Goal: Information Seeking & Learning: Learn about a topic

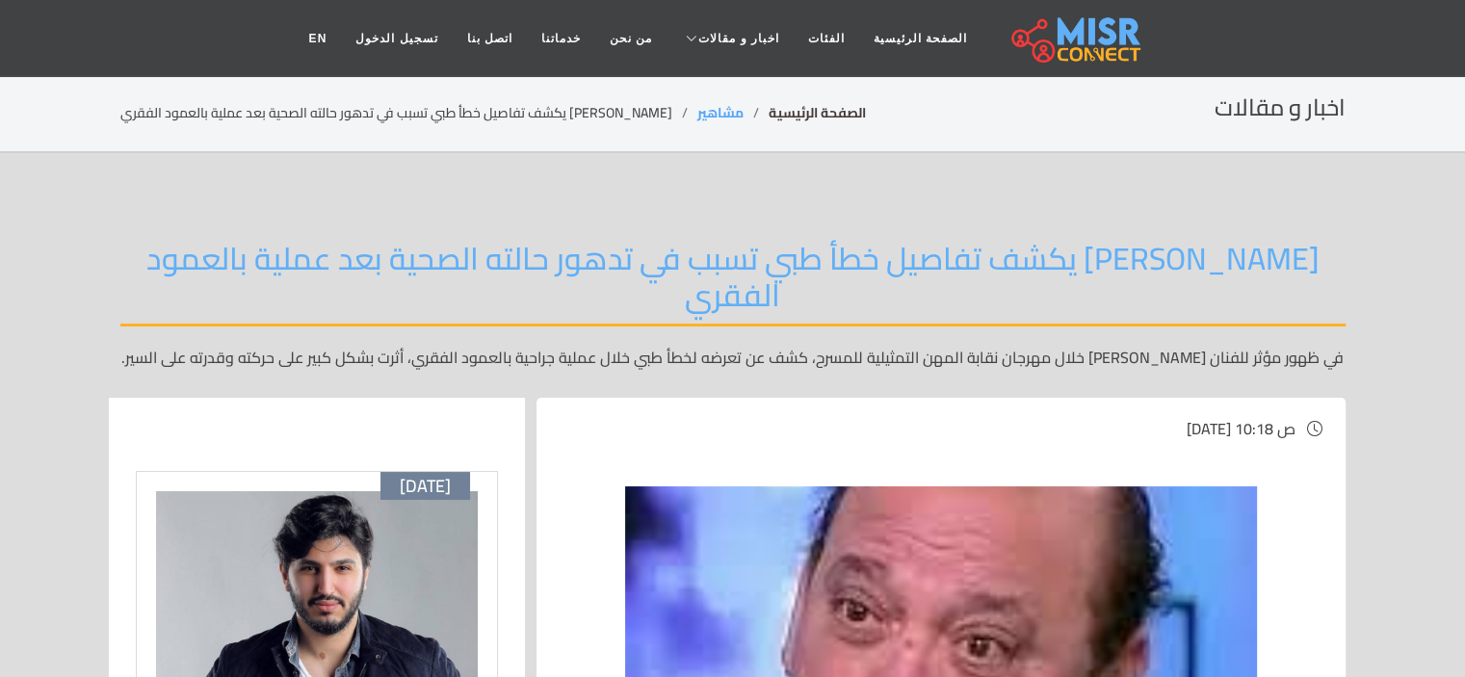
click at [778, 122] on link "الصفحة الرئيسية" at bounding box center [816, 112] width 97 height 25
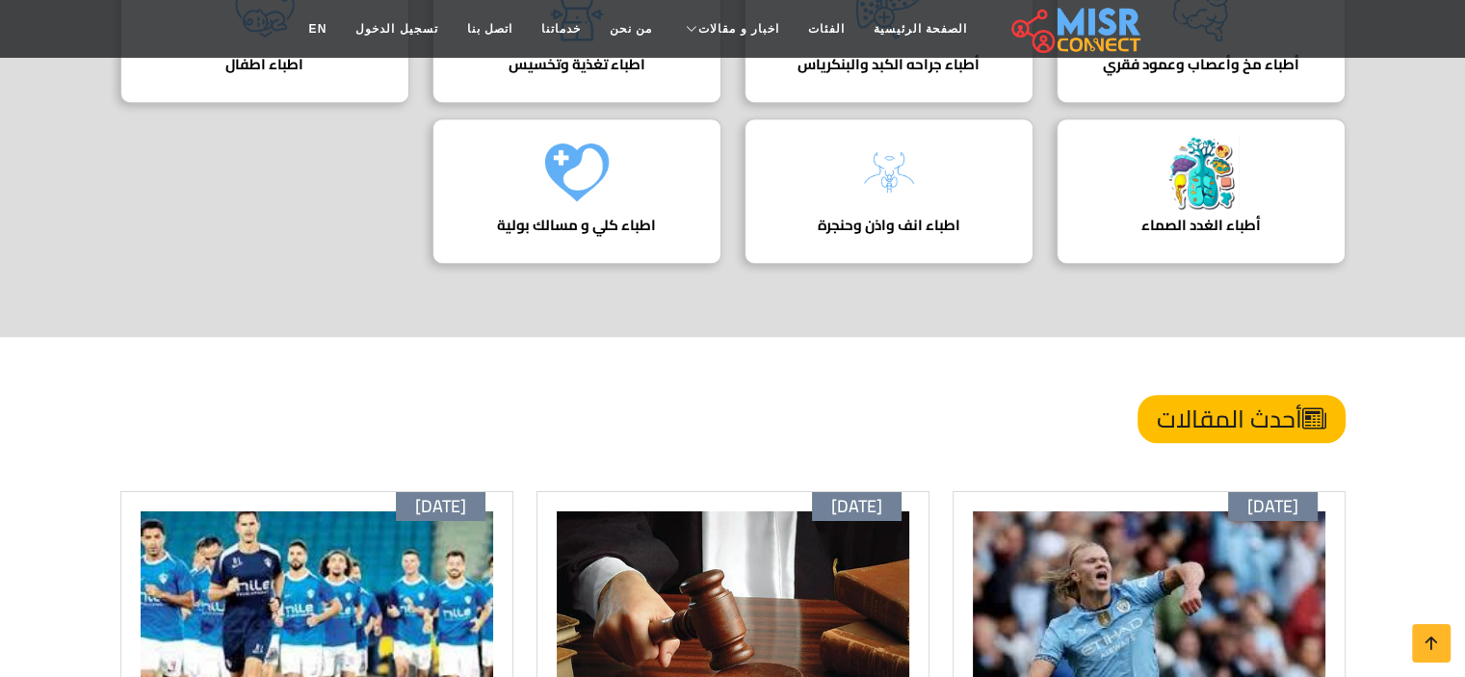
scroll to position [848, 0]
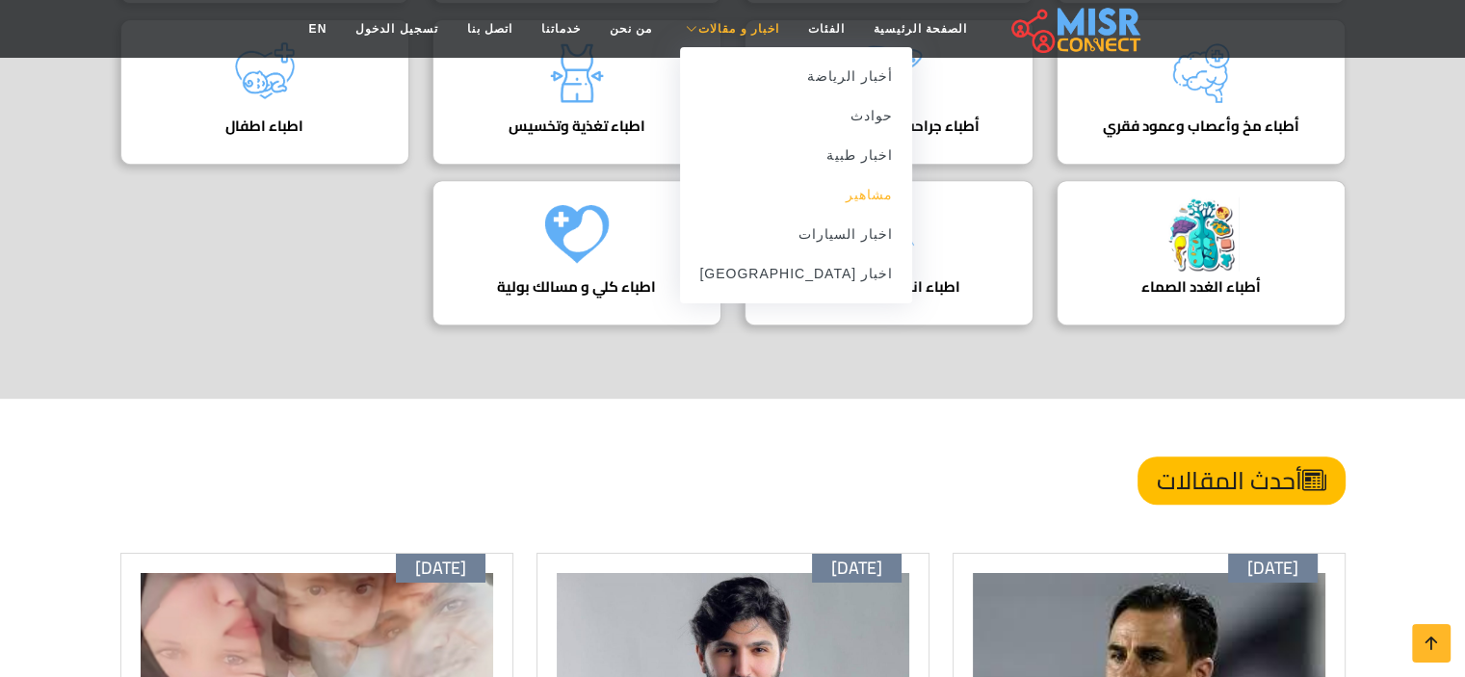
click at [835, 198] on link "مشاهير" at bounding box center [796, 194] width 232 height 39
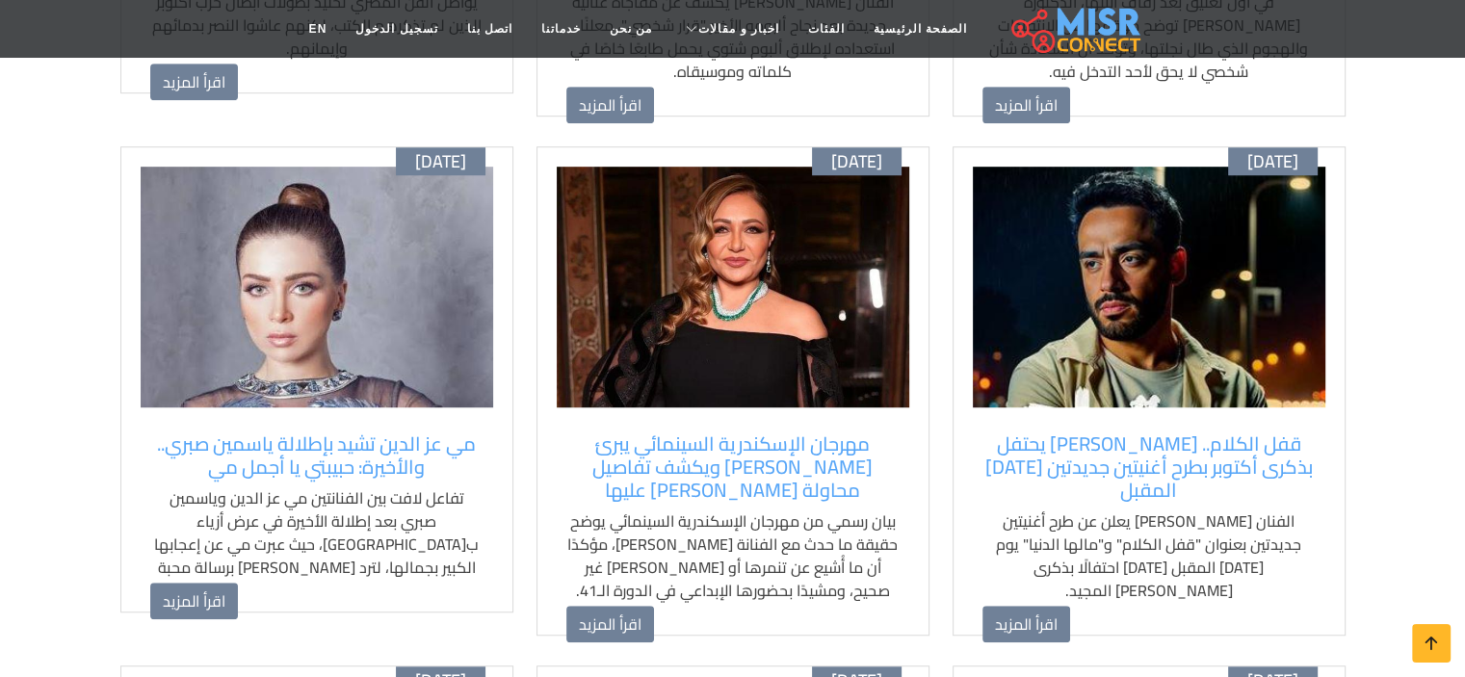
scroll to position [1209, 0]
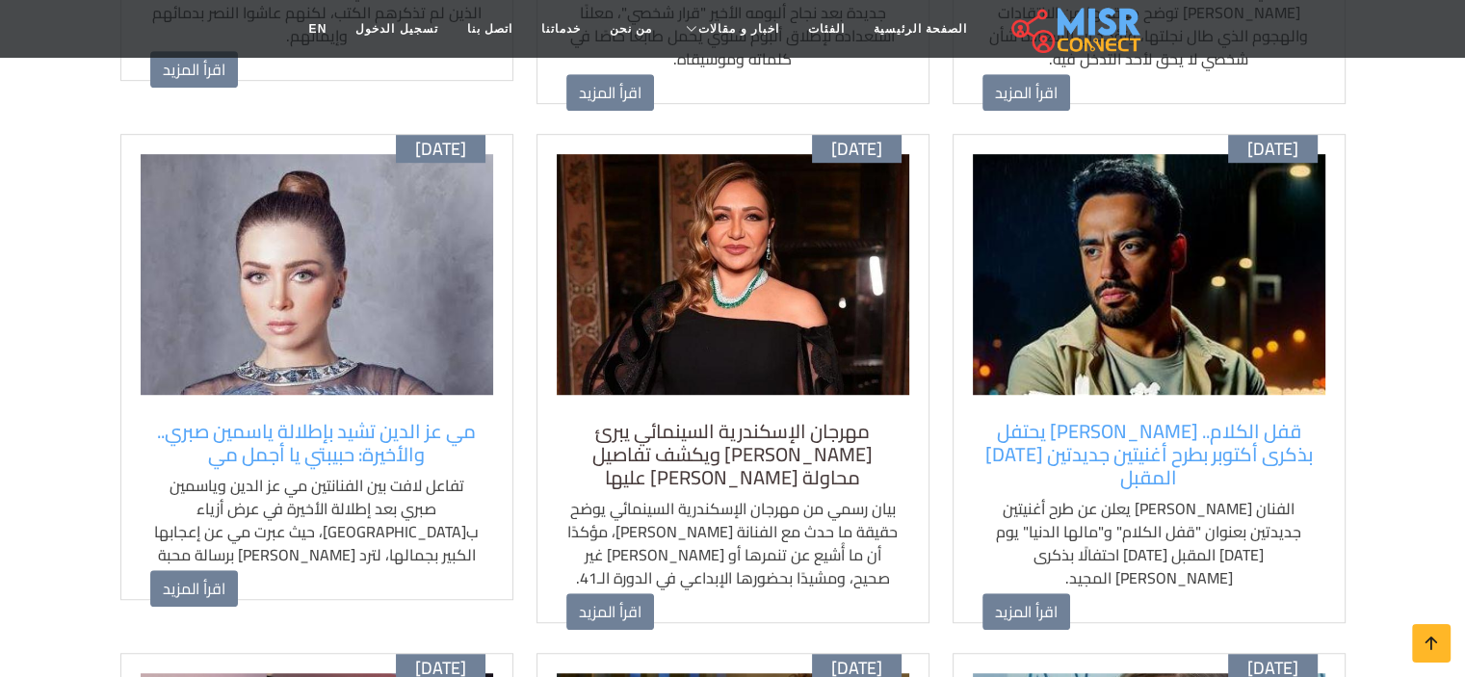
click at [793, 420] on h5 "مهرجان الإسكندرية السينمائي يبرئ ليلى علوي ويكشف تفاصيل محاولة الاعتداء عليها" at bounding box center [732, 454] width 333 height 69
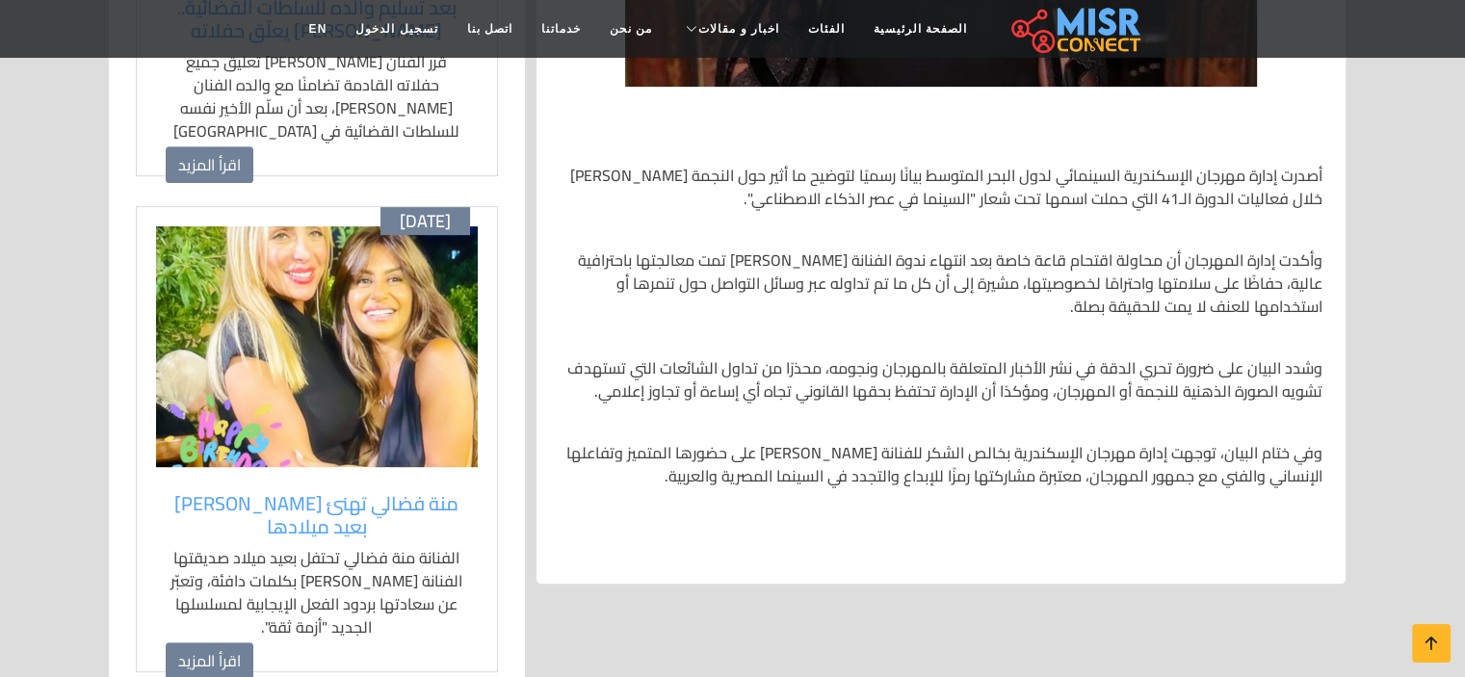
scroll to position [776, 0]
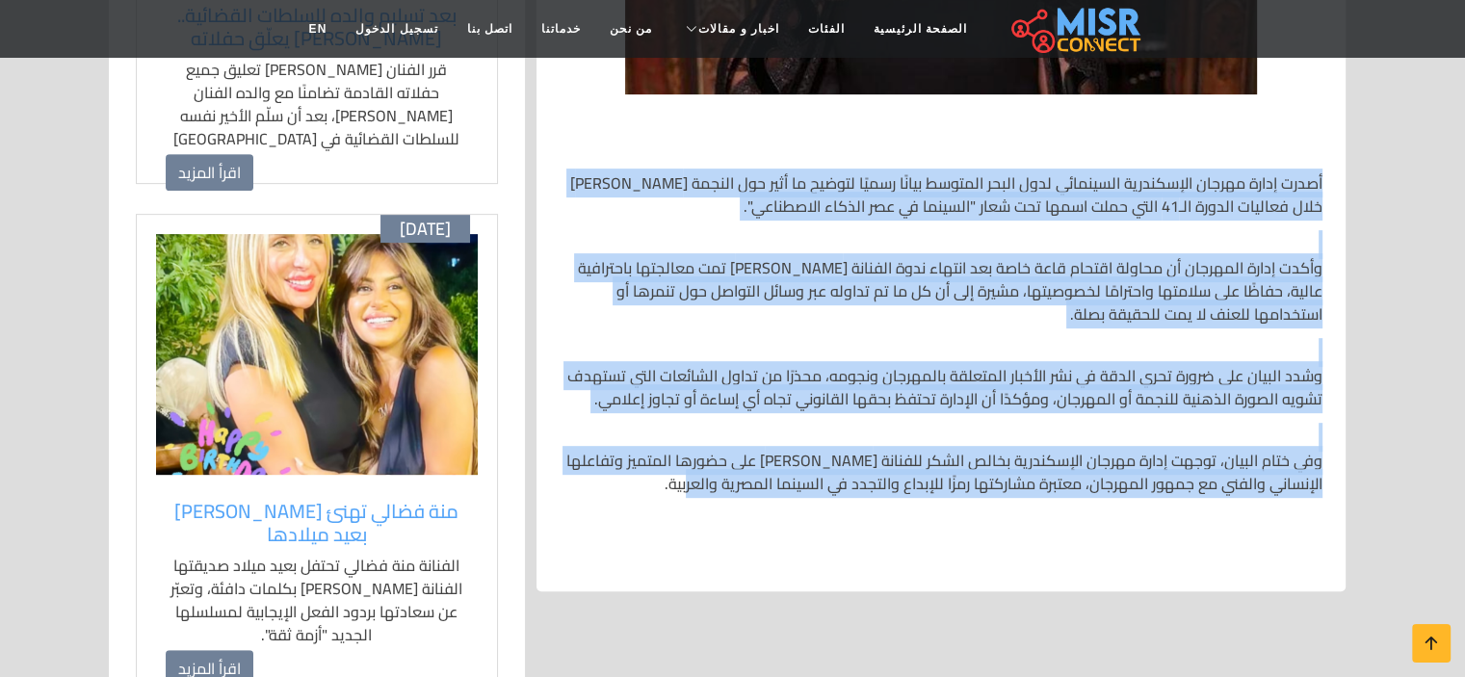
drag, startPoint x: 1321, startPoint y: 117, endPoint x: 729, endPoint y: 429, distance: 668.9
click at [729, 429] on div "أصدرت إدارة مهرجان الإسكندرية السينمائي لدول البحر المتوسط بيانًا رسميًا لتوضيح…" at bounding box center [941, 333] width 786 height 478
copy div "أصدرت إدارة مهرجان الإسكندرية السينمائي لدول البحر المتوسط بيانًا رسميًا لتوضيح…"
click at [1437, 369] on section "مهرجان الإسكندرية السينمائي يبرئ ليلى علوي ويكشف تفاصيل محاولة الاعتداء عليها ب…" at bounding box center [732, 610] width 1465 height 2467
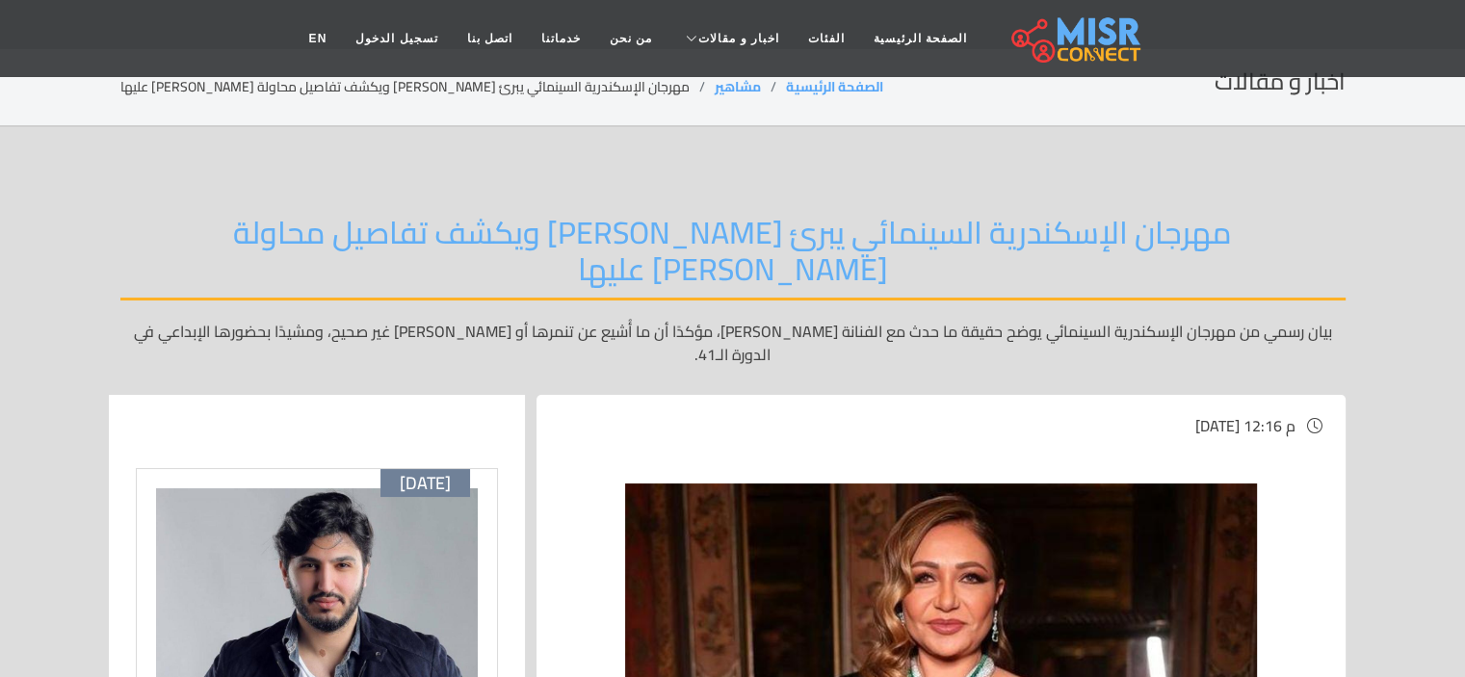
scroll to position [17, 0]
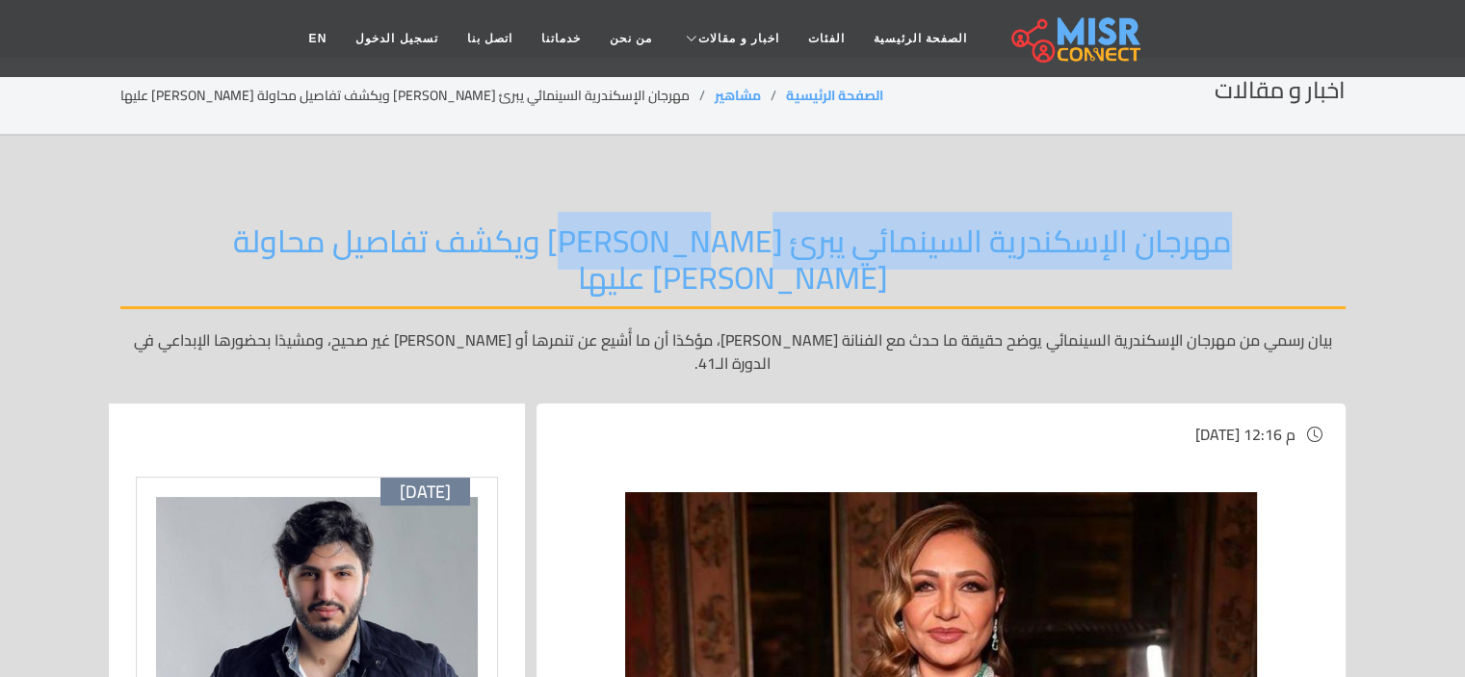
drag, startPoint x: 1250, startPoint y: 164, endPoint x: 695, endPoint y: 250, distance: 561.4
copy h2 "مهرجان الإسكندرية السينمائي يبرئ ليلى علوي"
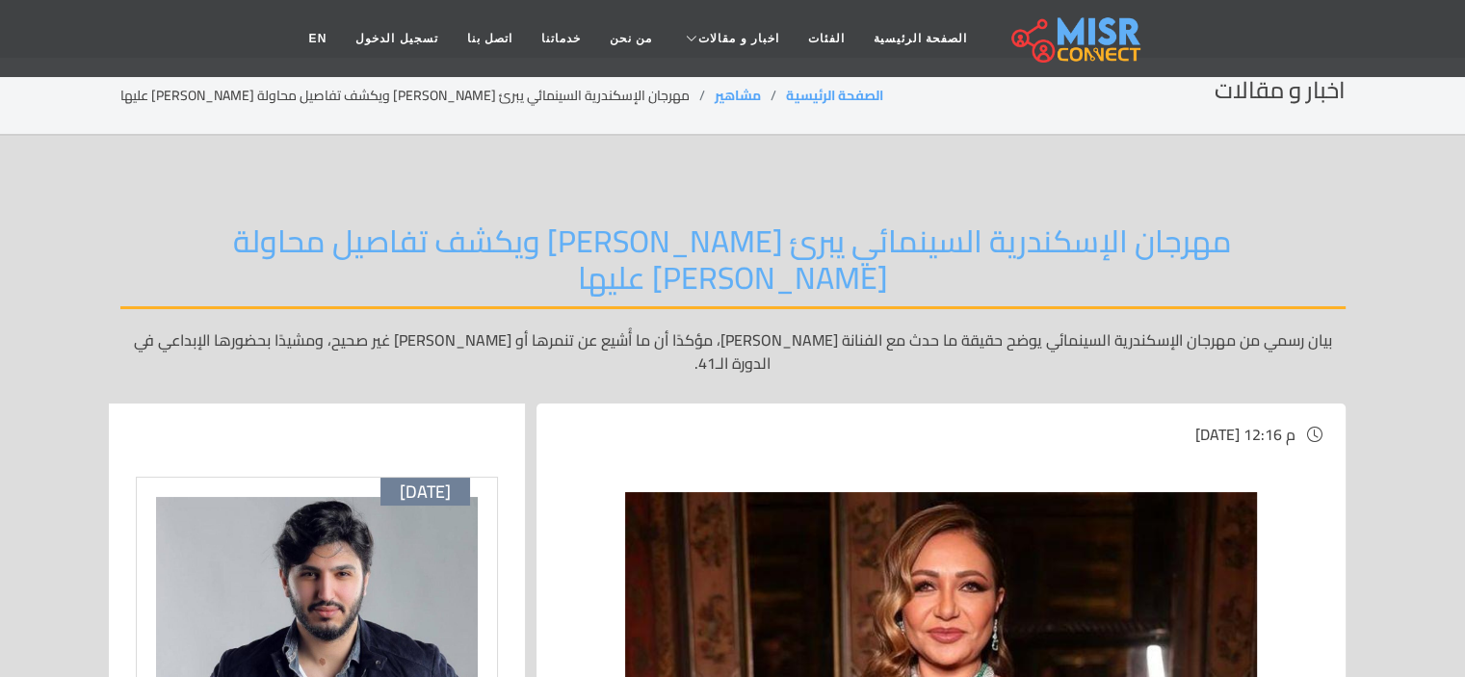
drag, startPoint x: 975, startPoint y: 165, endPoint x: 1287, endPoint y: 199, distance: 313.9
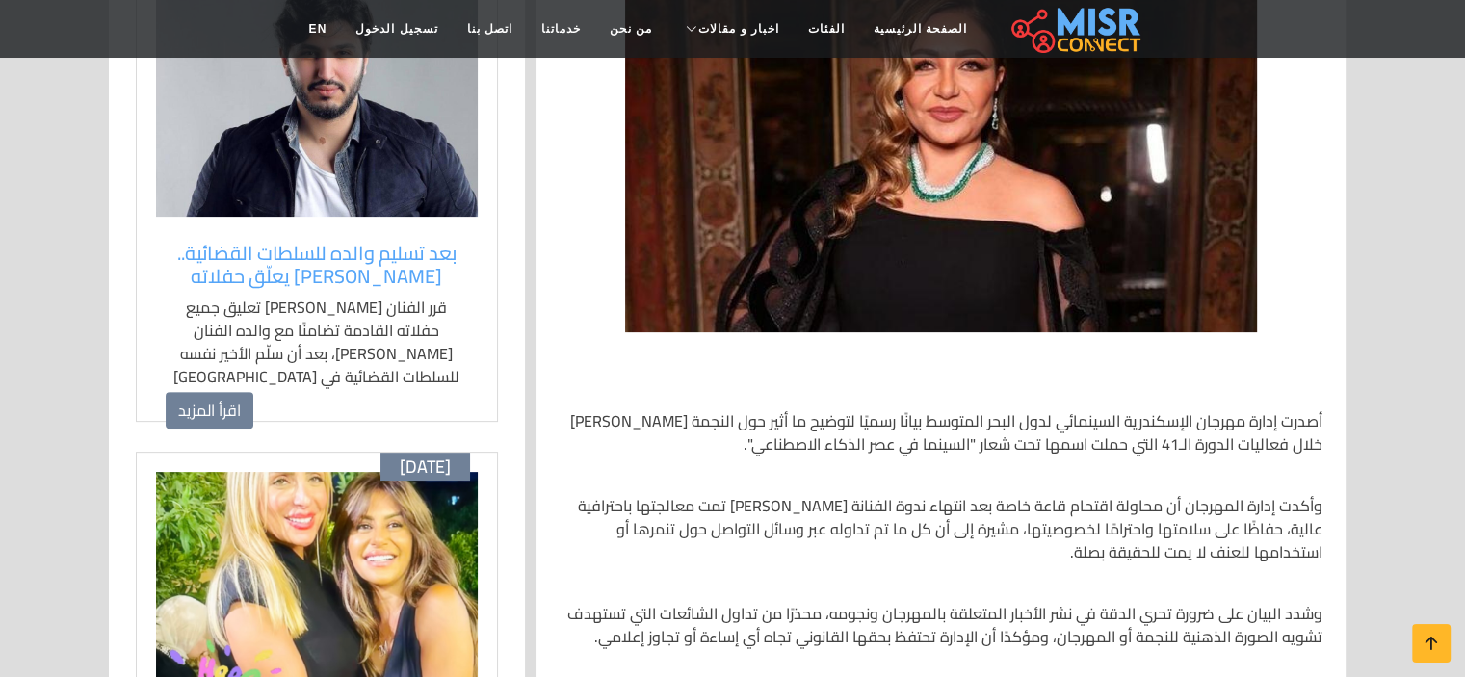
scroll to position [485, 0]
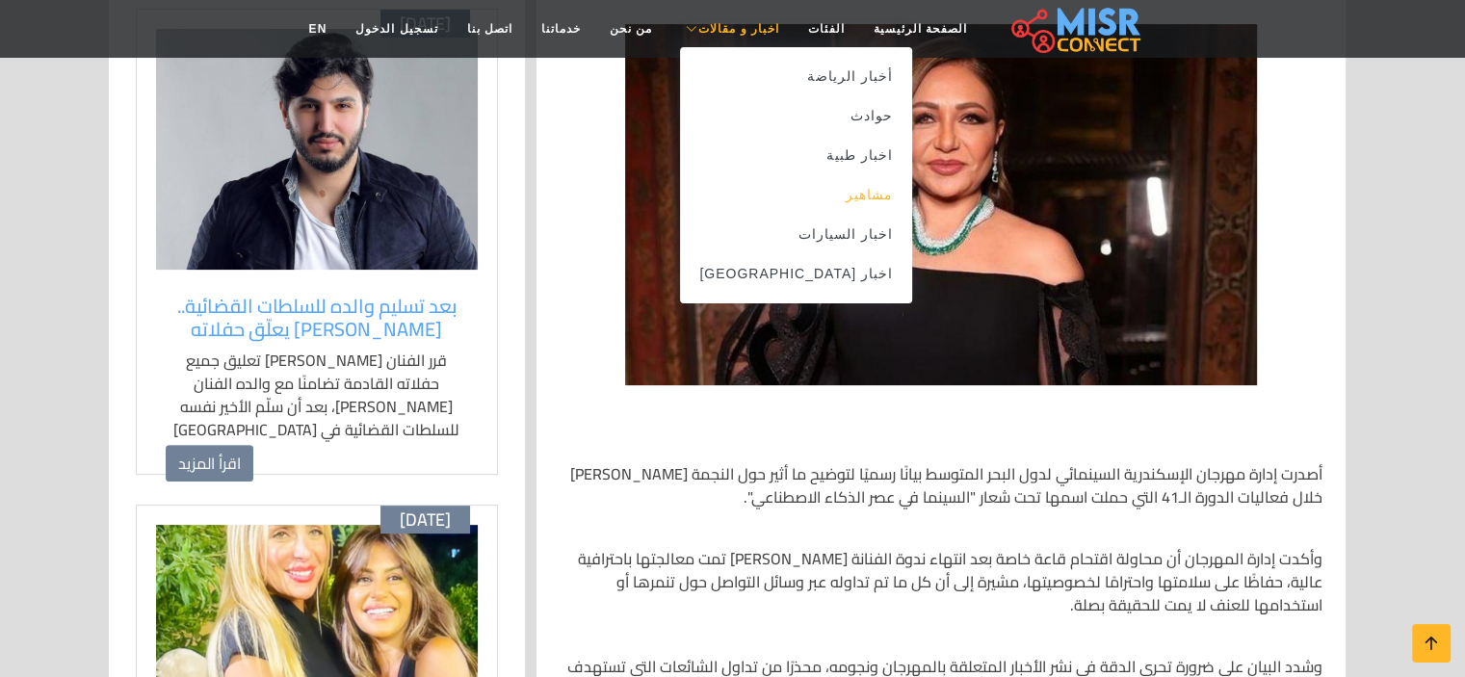
click at [824, 192] on link "مشاهير" at bounding box center [796, 194] width 232 height 39
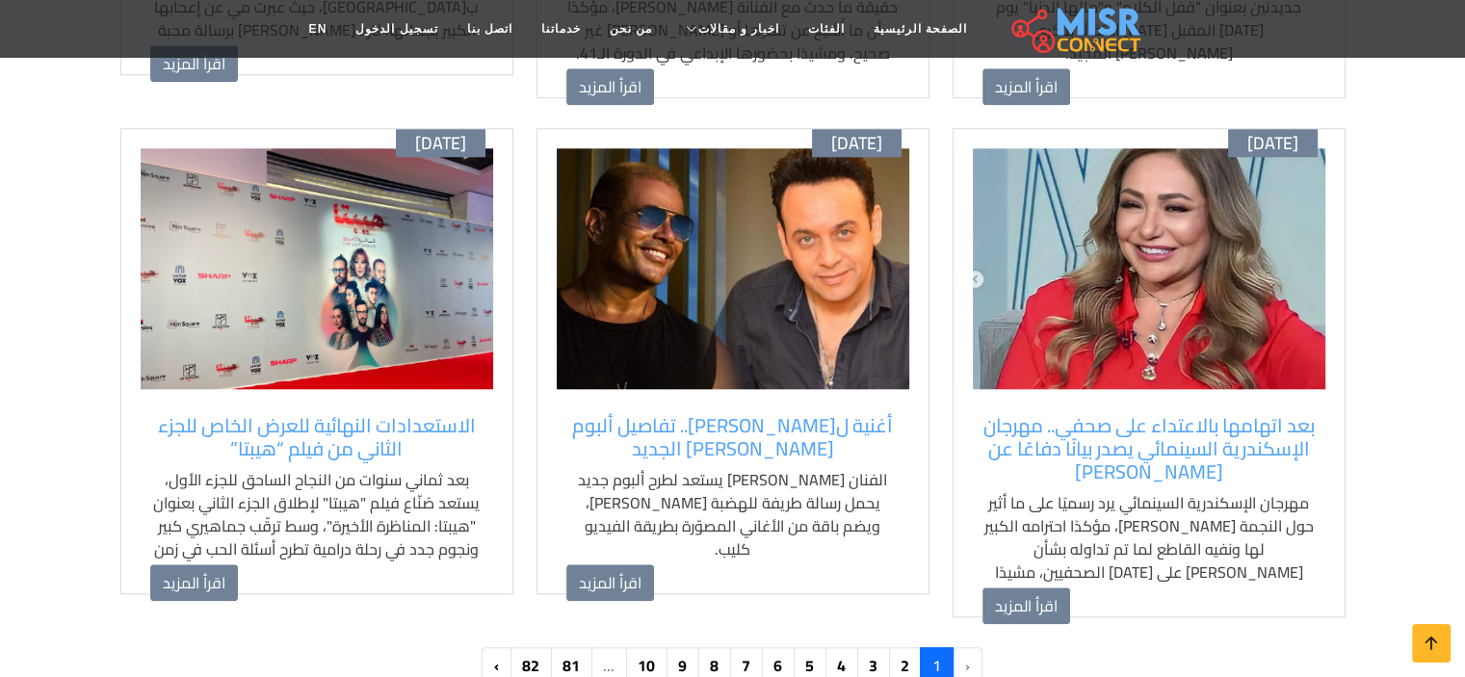
scroll to position [1797, 0]
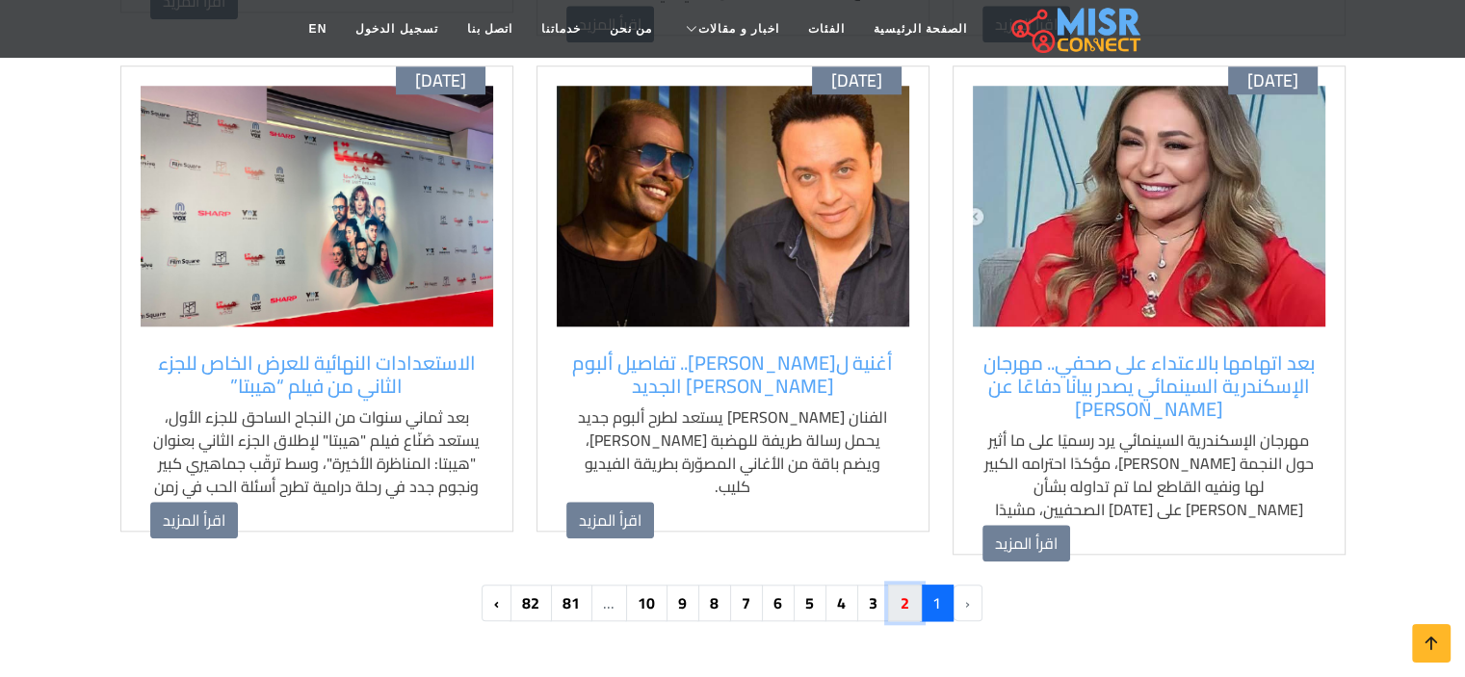
click at [903, 585] on link "2" at bounding box center [905, 603] width 34 height 37
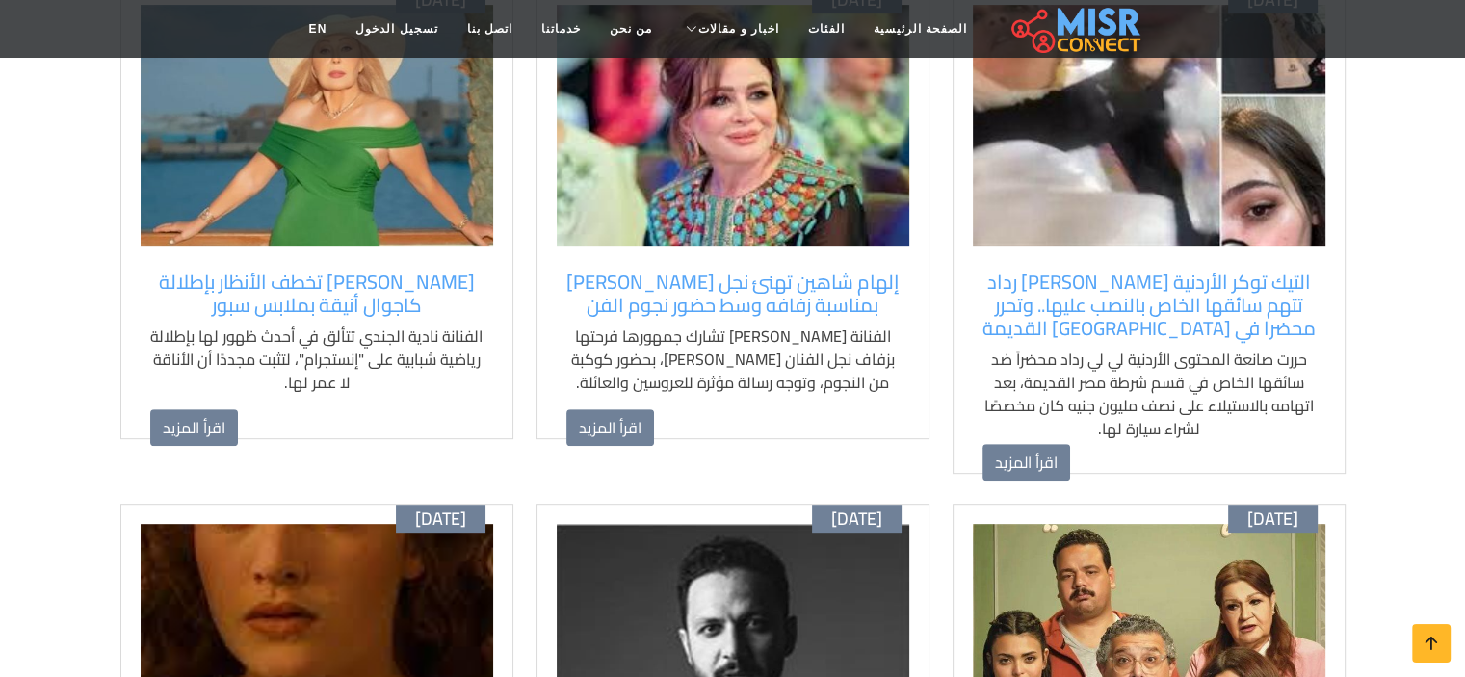
scroll to position [858, 0]
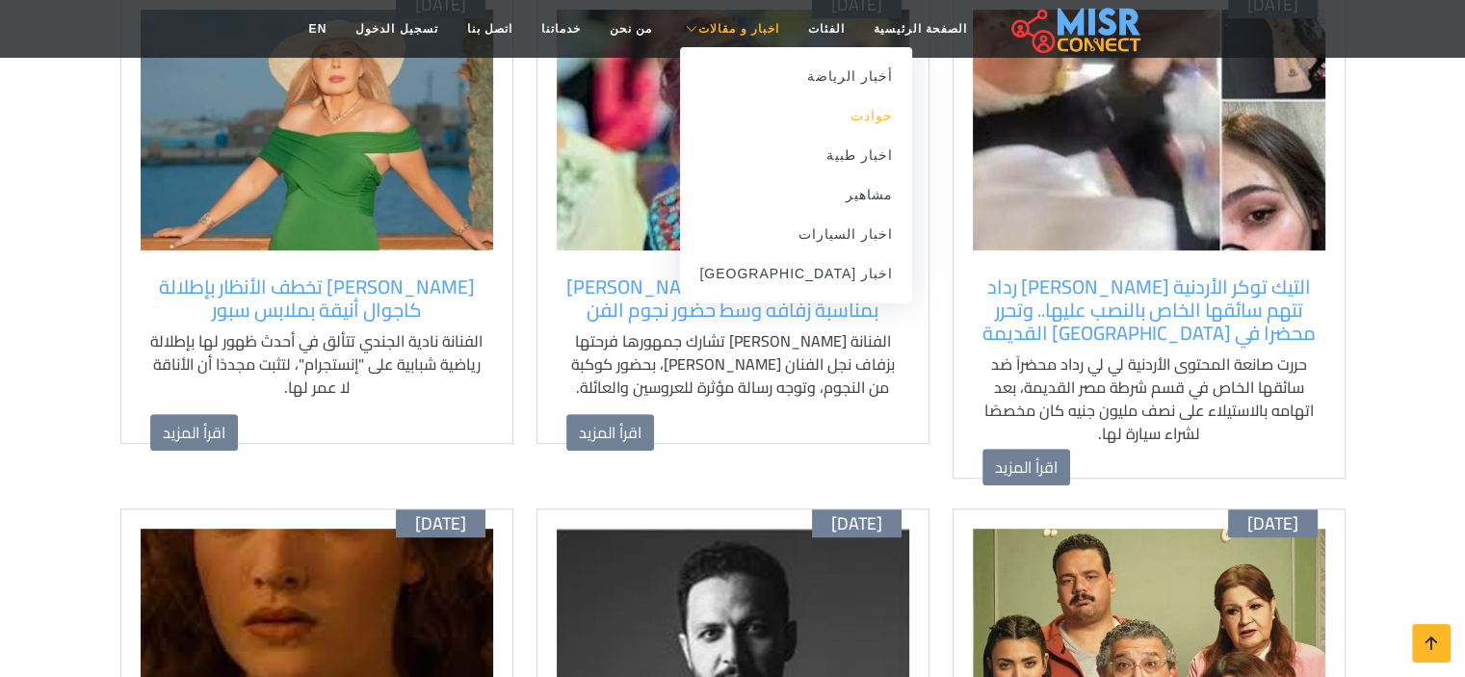
click at [828, 115] on link "حوادث" at bounding box center [796, 115] width 232 height 39
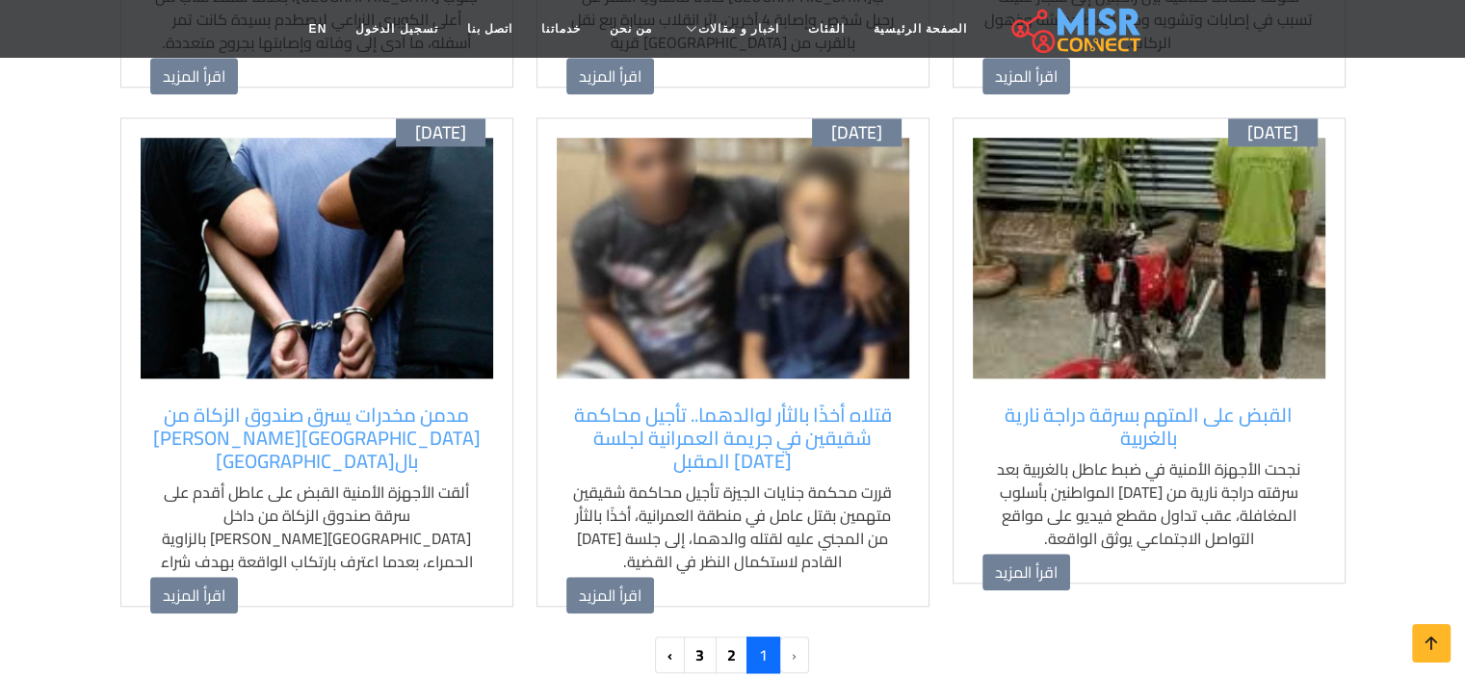
scroll to position [1772, 0]
